Goal: Obtain resource: Download file/media

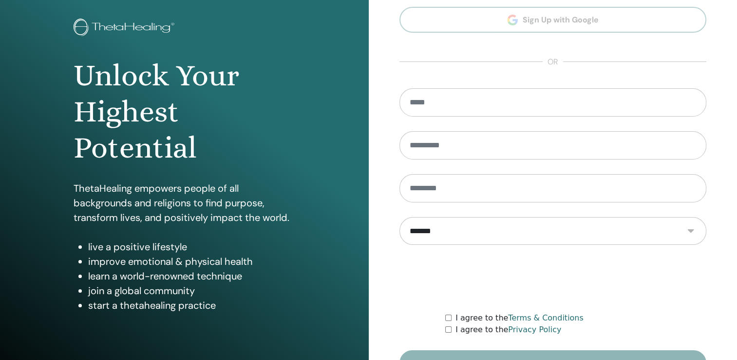
scroll to position [97, 0]
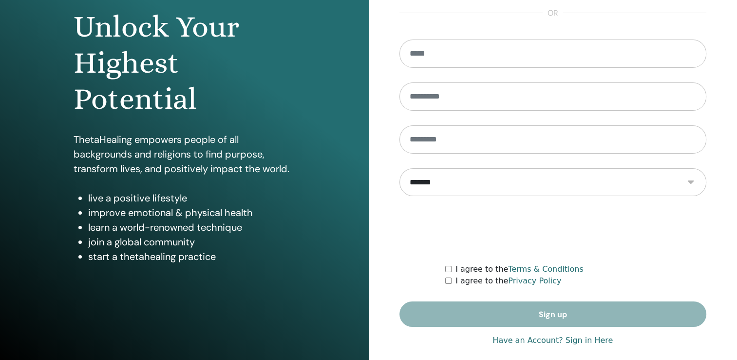
type input "**********"
click at [578, 340] on link "Have an Account? Sign in Here" at bounding box center [553, 340] width 120 height 12
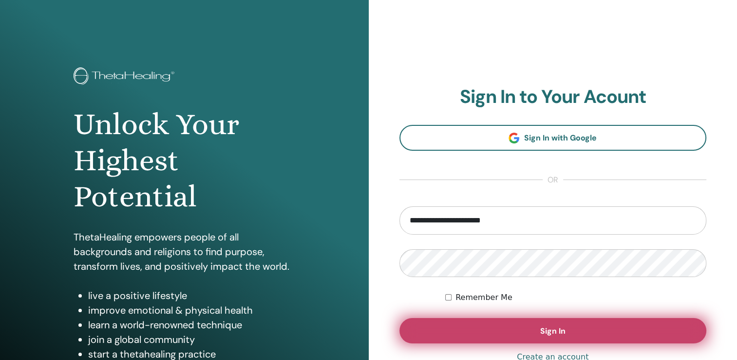
click at [544, 332] on span "Sign In" at bounding box center [552, 330] width 25 height 10
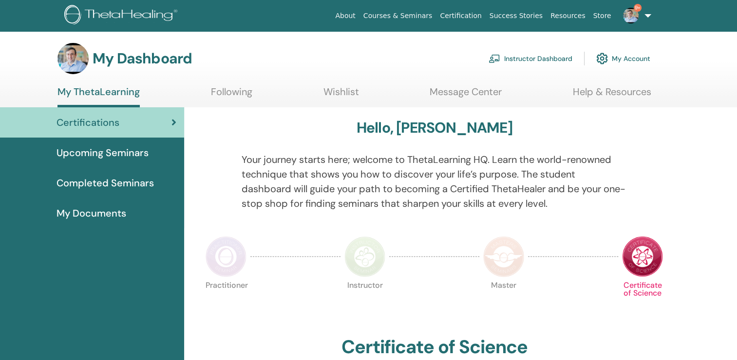
click at [533, 57] on link "Instructor Dashboard" at bounding box center [531, 58] width 84 height 21
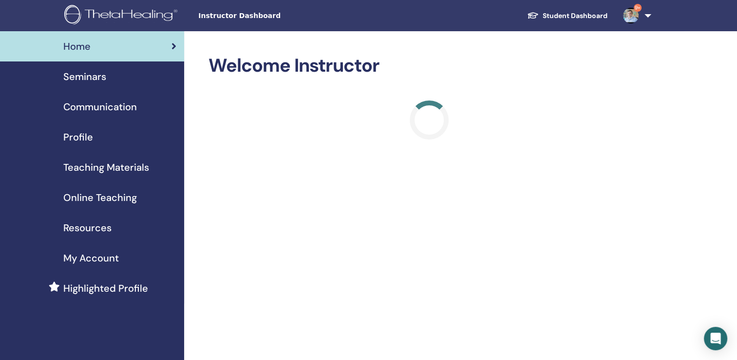
click at [84, 162] on span "Teaching Materials" at bounding box center [106, 167] width 86 height 15
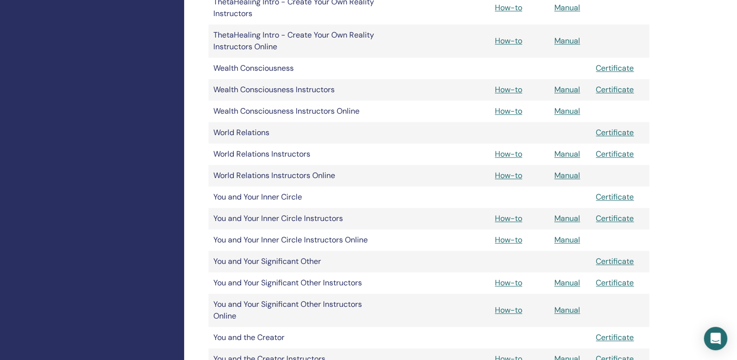
scroll to position [1267, 0]
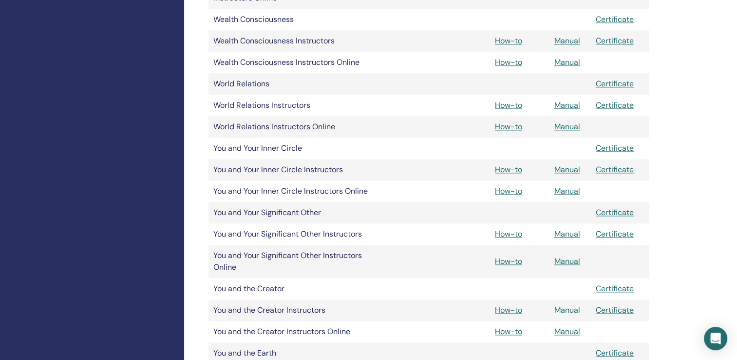
click at [569, 309] on link "Manual" at bounding box center [567, 310] width 26 height 10
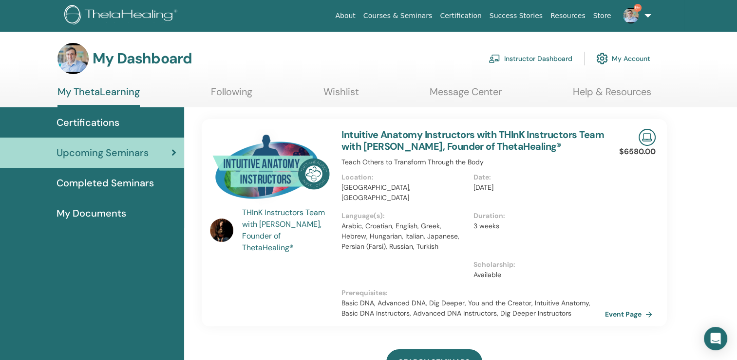
click at [538, 58] on link "Instructor Dashboard" at bounding box center [531, 58] width 84 height 21
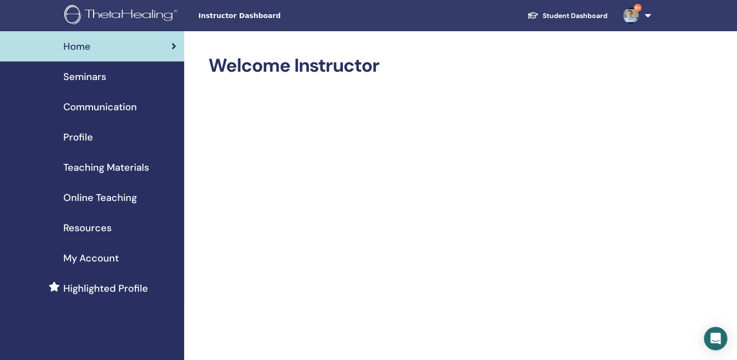
click at [93, 80] on span "Seminars" at bounding box center [84, 76] width 43 height 15
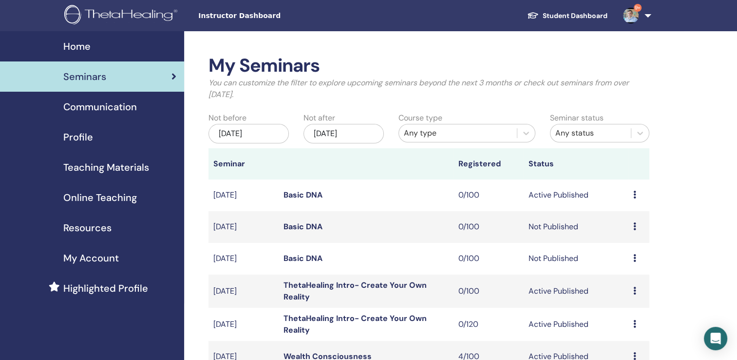
click at [112, 169] on span "Teaching Materials" at bounding box center [106, 167] width 86 height 15
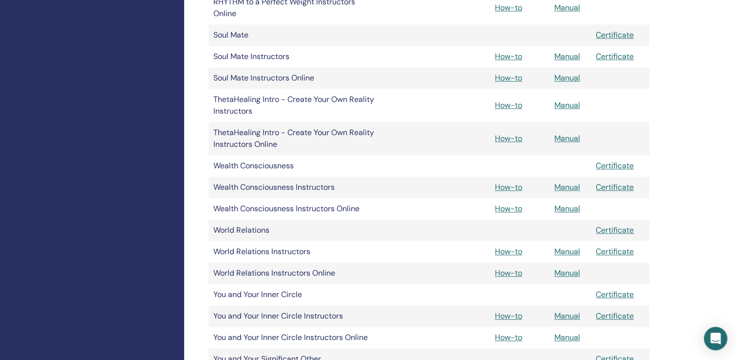
scroll to position [1364, 0]
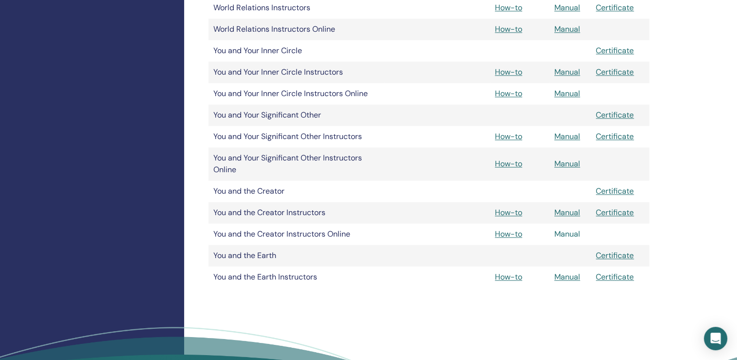
click at [557, 235] on link "Manual" at bounding box center [567, 234] width 26 height 10
